Goal: Task Accomplishment & Management: Use online tool/utility

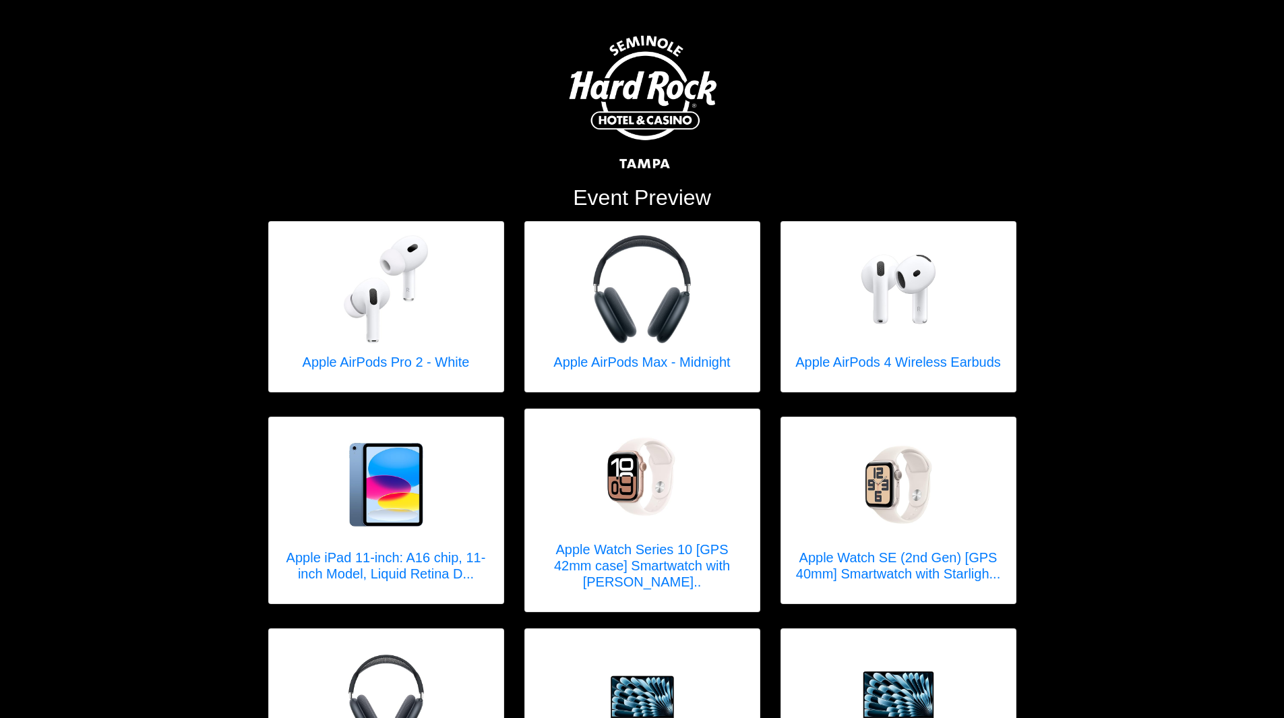
click at [1058, 266] on div "Event Preview Apple AirPods Pro 2 - White X Apple AirPods Pro 2 - White AirPods…" at bounding box center [642, 542] width 1284 height 1084
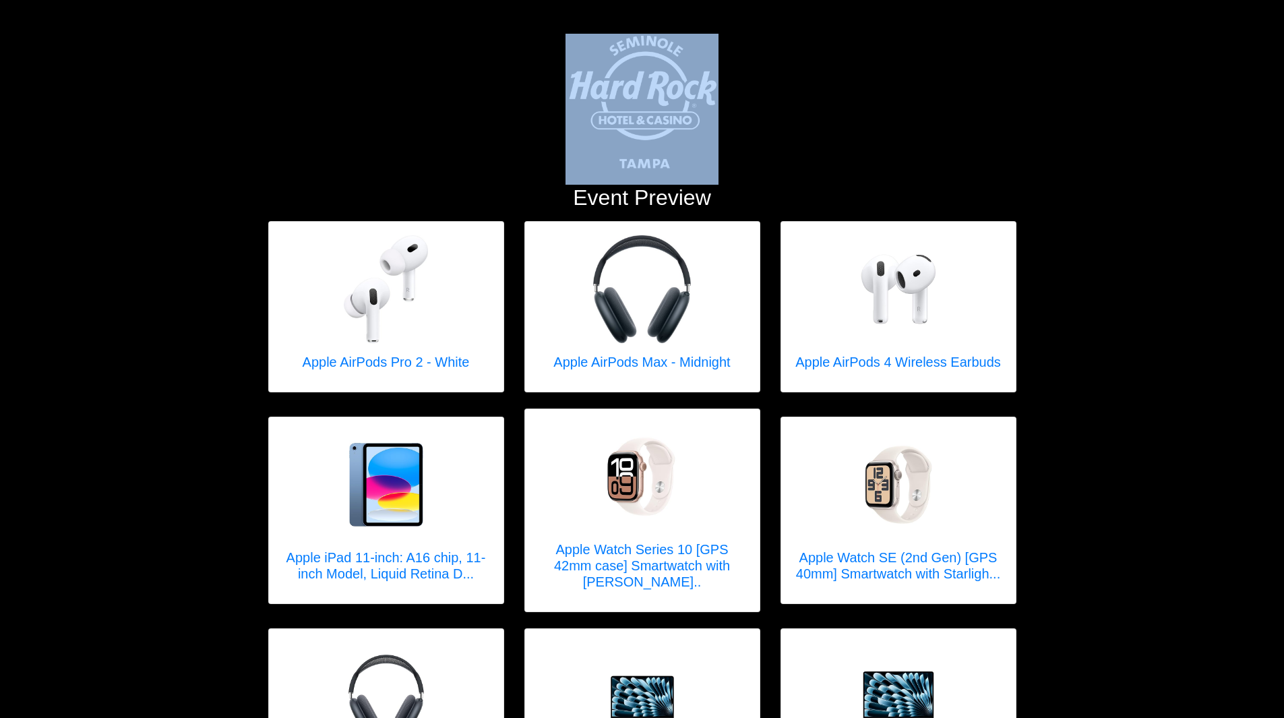
drag, startPoint x: 801, startPoint y: 137, endPoint x: 542, endPoint y: 117, distance: 259.6
click at [542, 117] on div at bounding box center [642, 109] width 769 height 151
click at [847, 135] on div at bounding box center [642, 109] width 769 height 151
drag, startPoint x: 516, startPoint y: 118, endPoint x: 789, endPoint y: 119, distance: 273.0
click at [702, 123] on div at bounding box center [642, 109] width 769 height 151
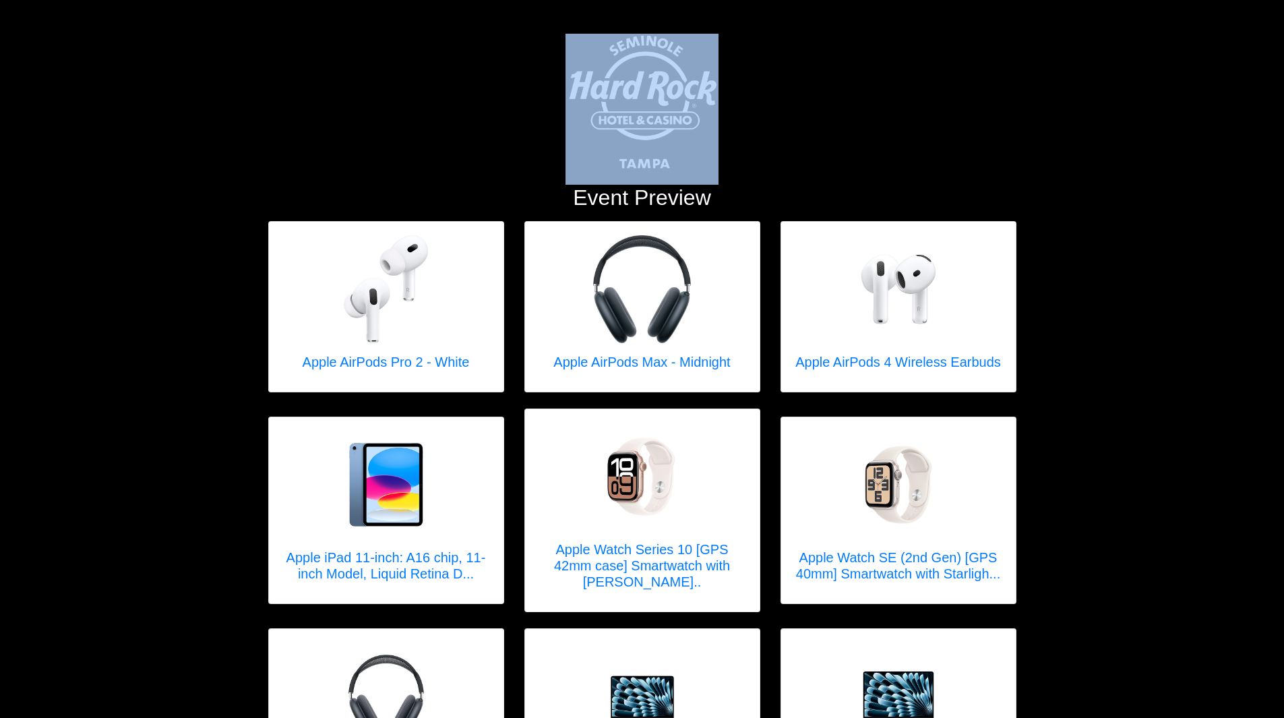
click at [818, 117] on div at bounding box center [642, 109] width 769 height 151
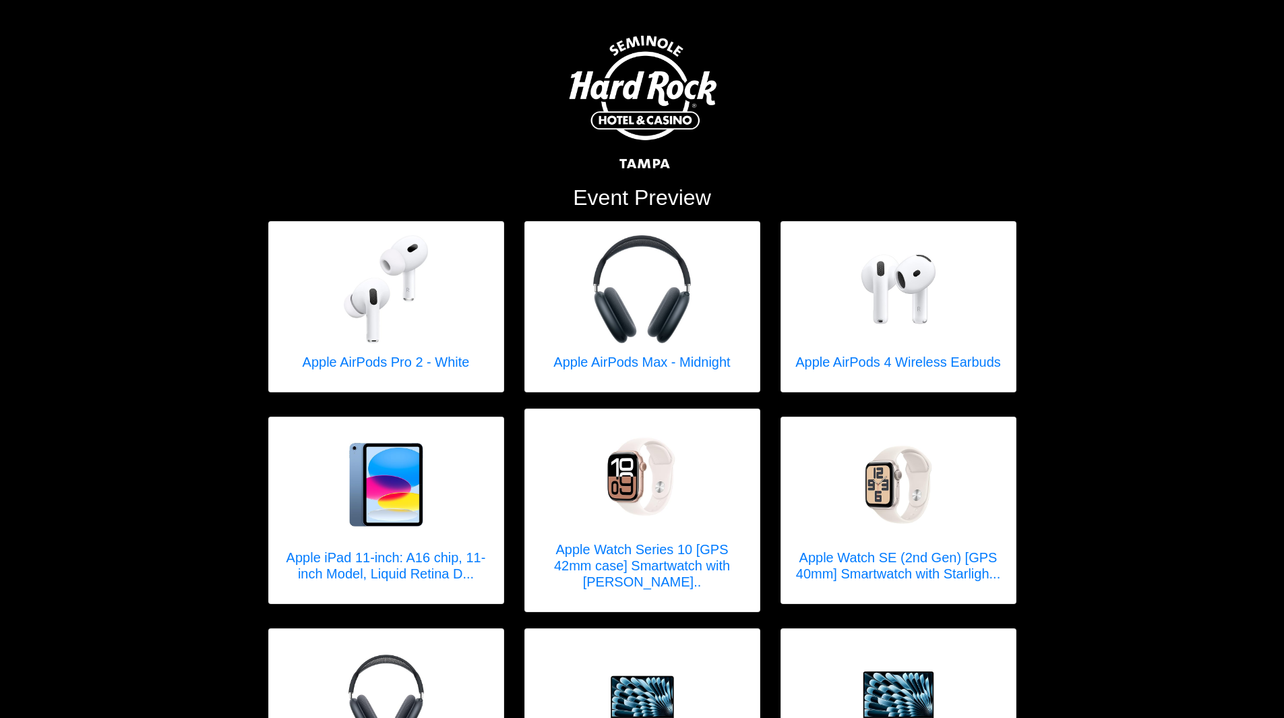
click at [728, 81] on div at bounding box center [642, 109] width 769 height 151
